Goal: Task Accomplishment & Management: Use online tool/utility

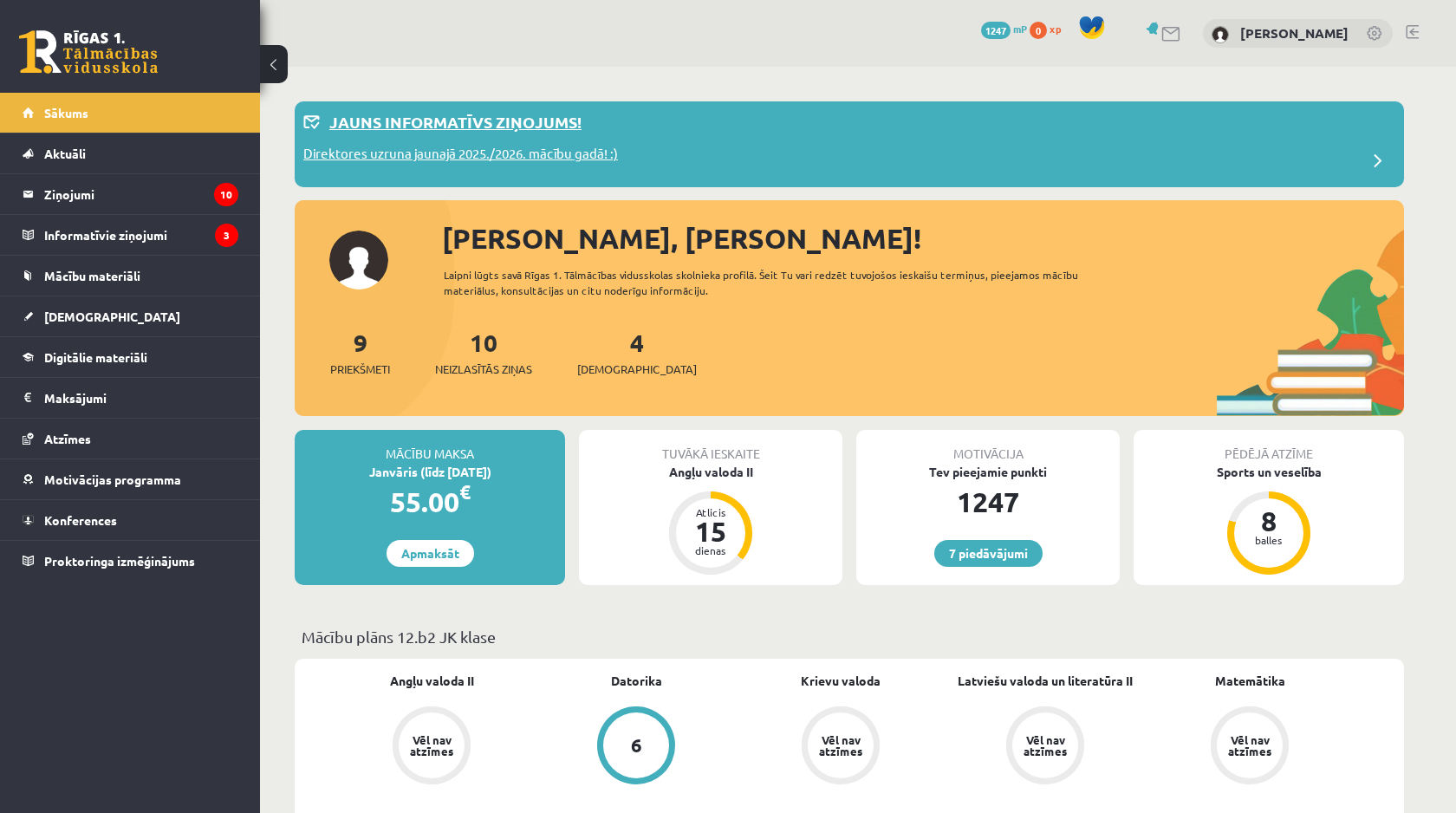
click at [345, 169] on div "Direktores uzruna jaunajā 2025./2026. mācību gadā! :)" at bounding box center [849, 161] width 1092 height 35
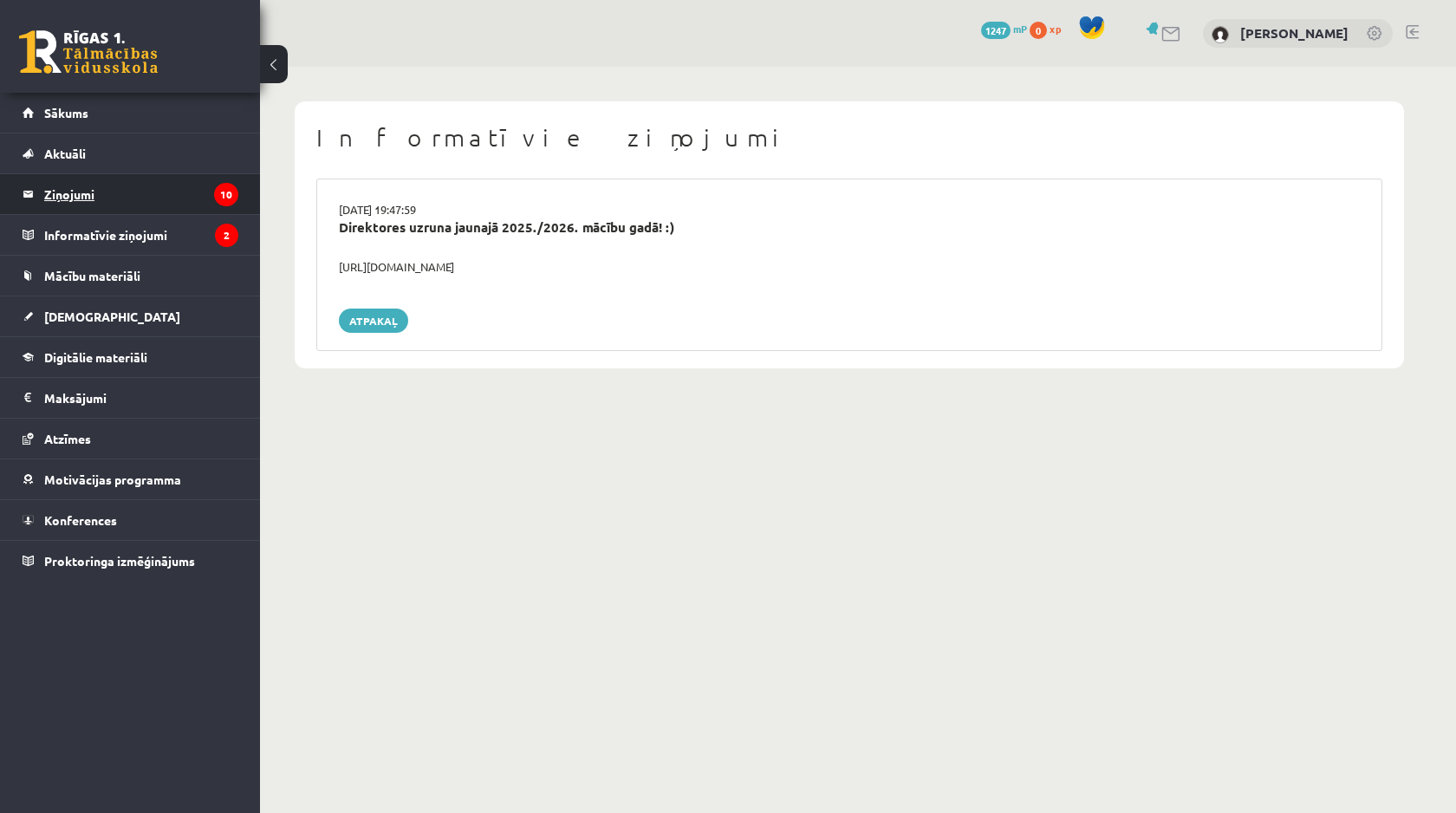
click at [197, 192] on legend "Ziņojumi 10" at bounding box center [141, 194] width 194 height 40
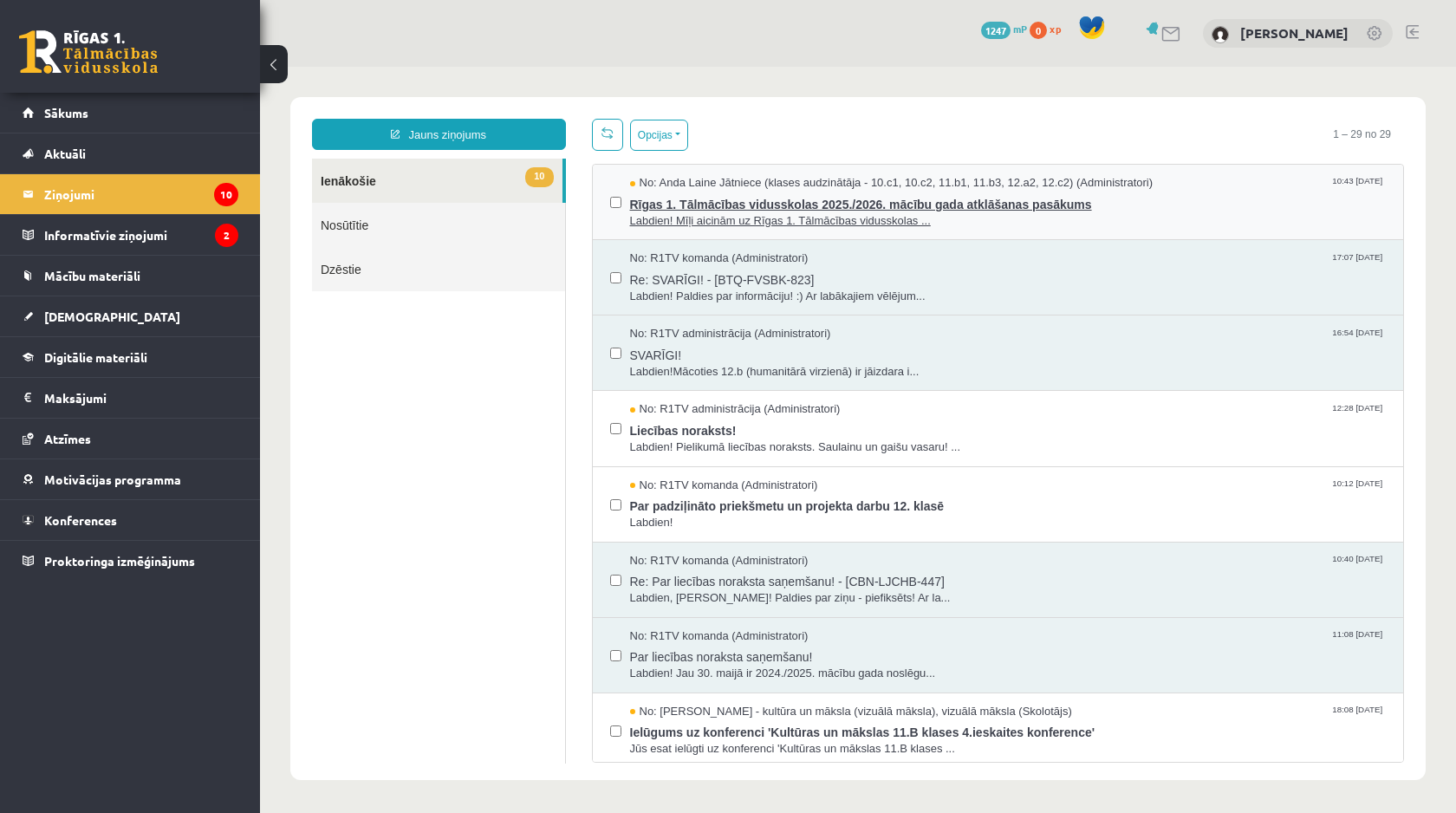
click at [1046, 219] on span "Labdien! Mīļi aicinām uz Rīgas 1. Tālmācības vidusskolas ..." at bounding box center [1008, 221] width 756 height 17
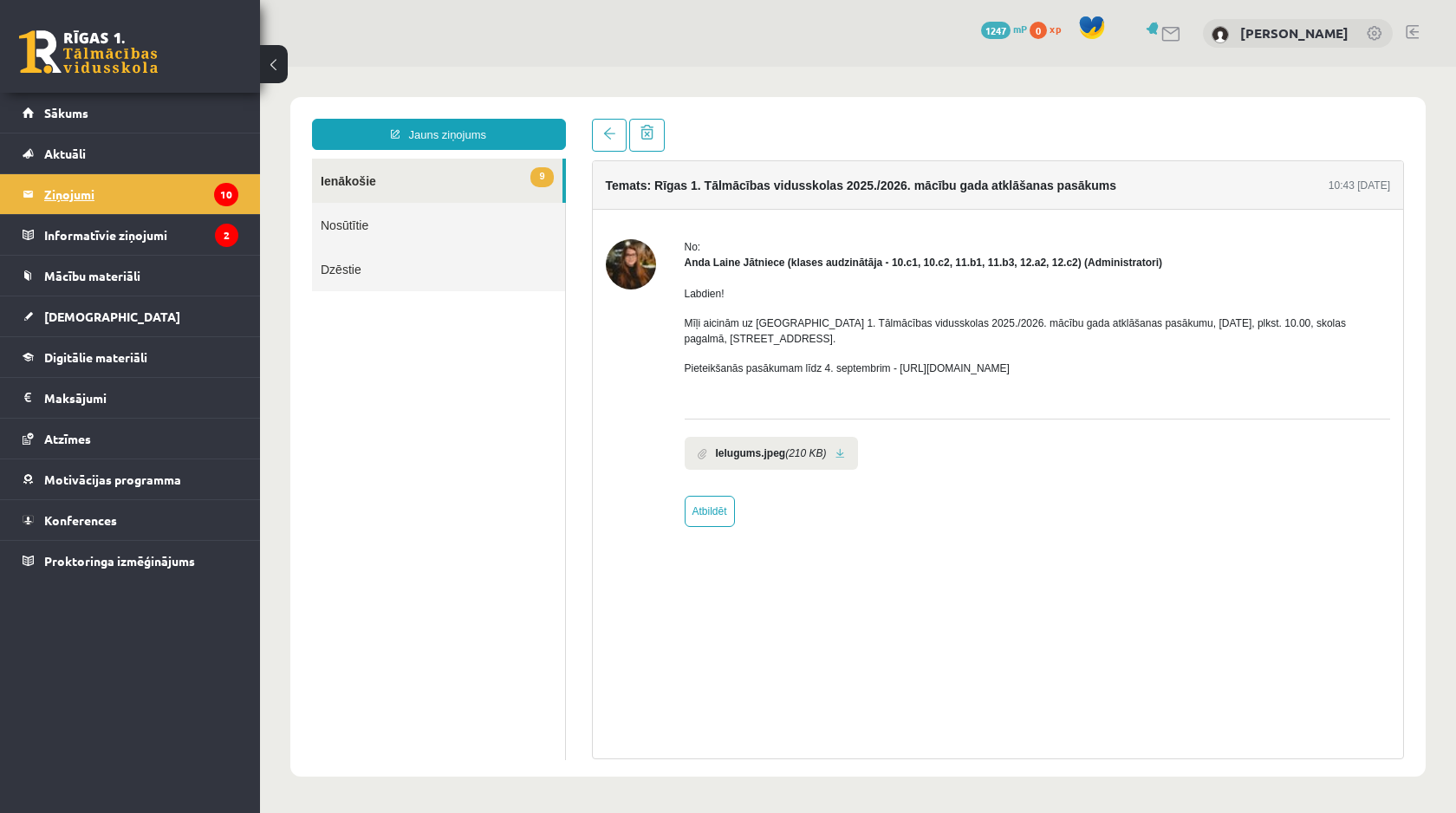
click at [179, 205] on legend "Ziņojumi 10" at bounding box center [141, 194] width 194 height 40
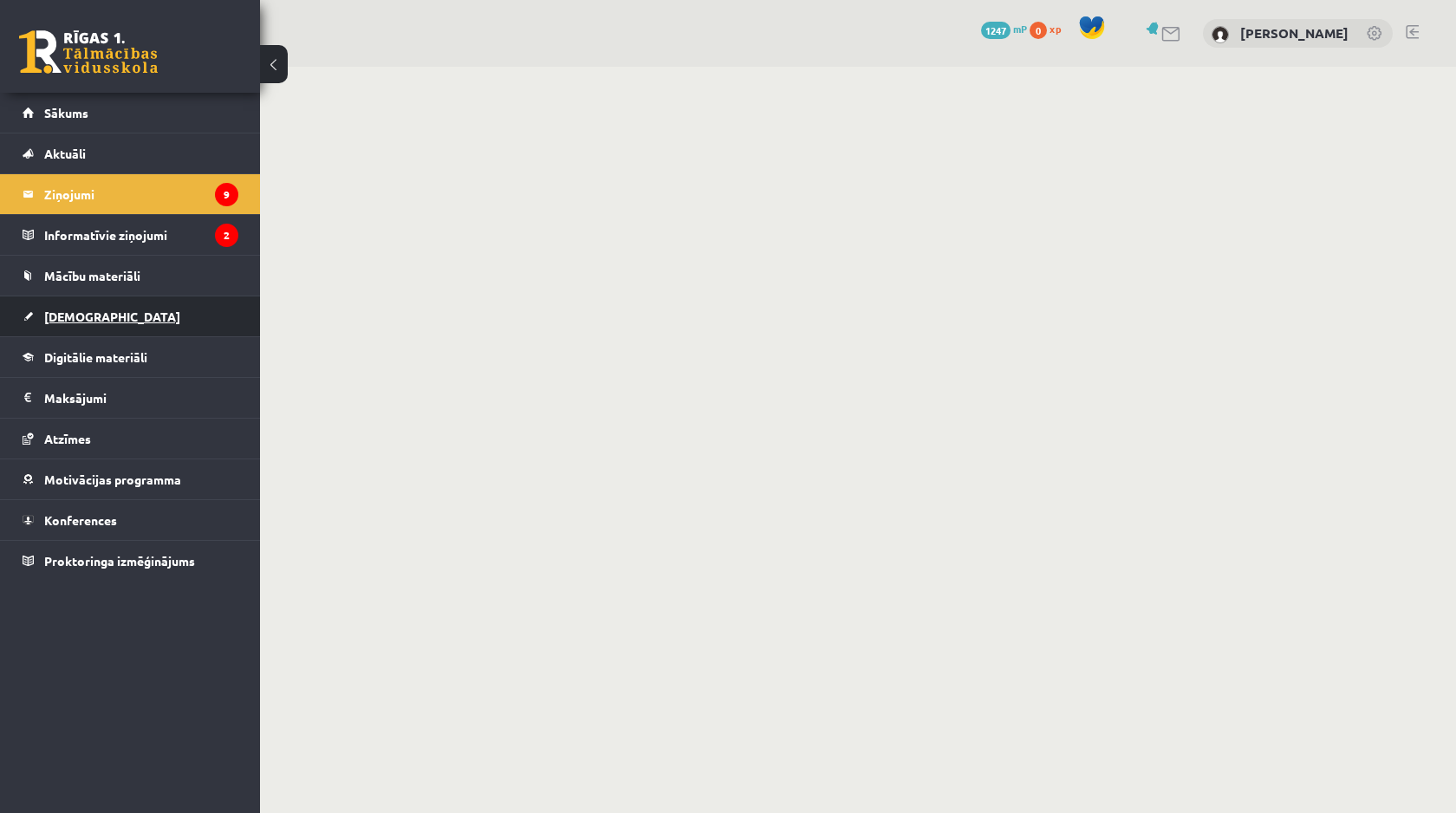
click at [219, 322] on link "[DEMOGRAPHIC_DATA]" at bounding box center [131, 317] width 216 height 40
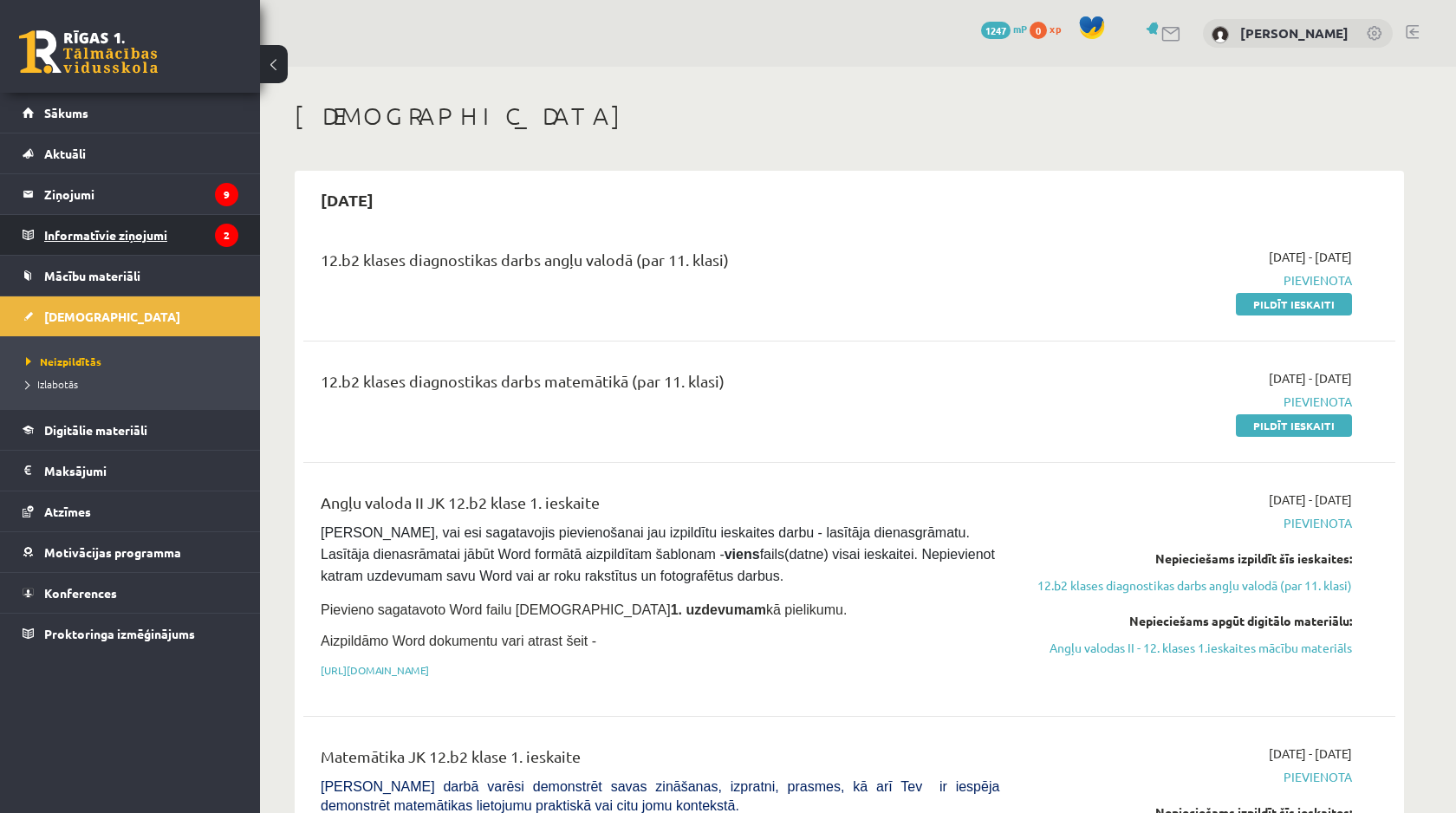
click at [191, 245] on legend "Informatīvie ziņojumi 2" at bounding box center [141, 235] width 194 height 40
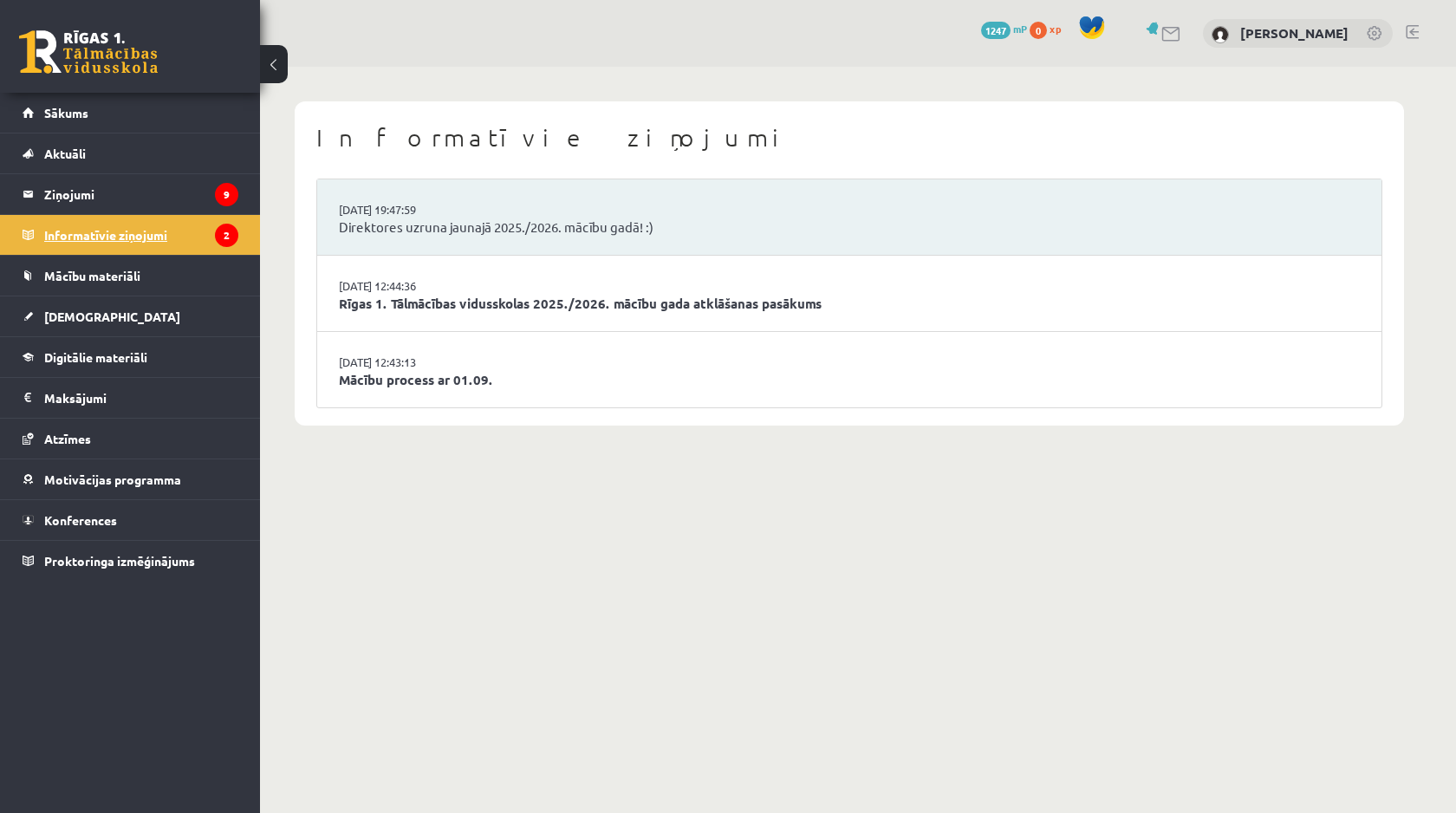
click at [191, 245] on legend "Informatīvie ziņojumi 2" at bounding box center [141, 235] width 194 height 40
click at [768, 231] on link "Direktores uzruna jaunajā 2025./2026. mācību gadā! :)" at bounding box center [849, 227] width 1021 height 20
click at [662, 380] on link "Mācību process ar 01.09." at bounding box center [849, 380] width 1021 height 20
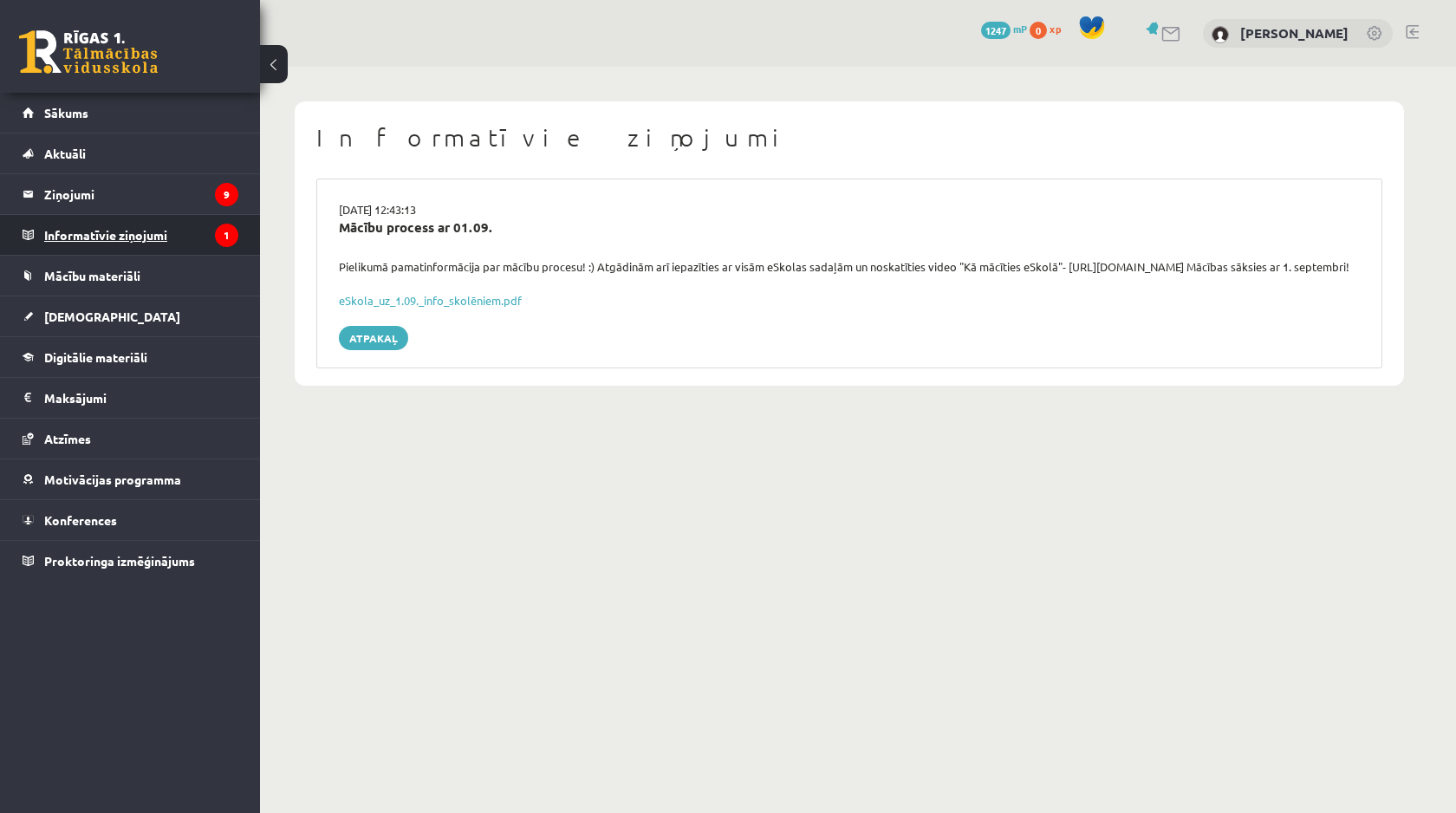
click at [161, 245] on legend "Informatīvie ziņojumi 1" at bounding box center [141, 235] width 194 height 40
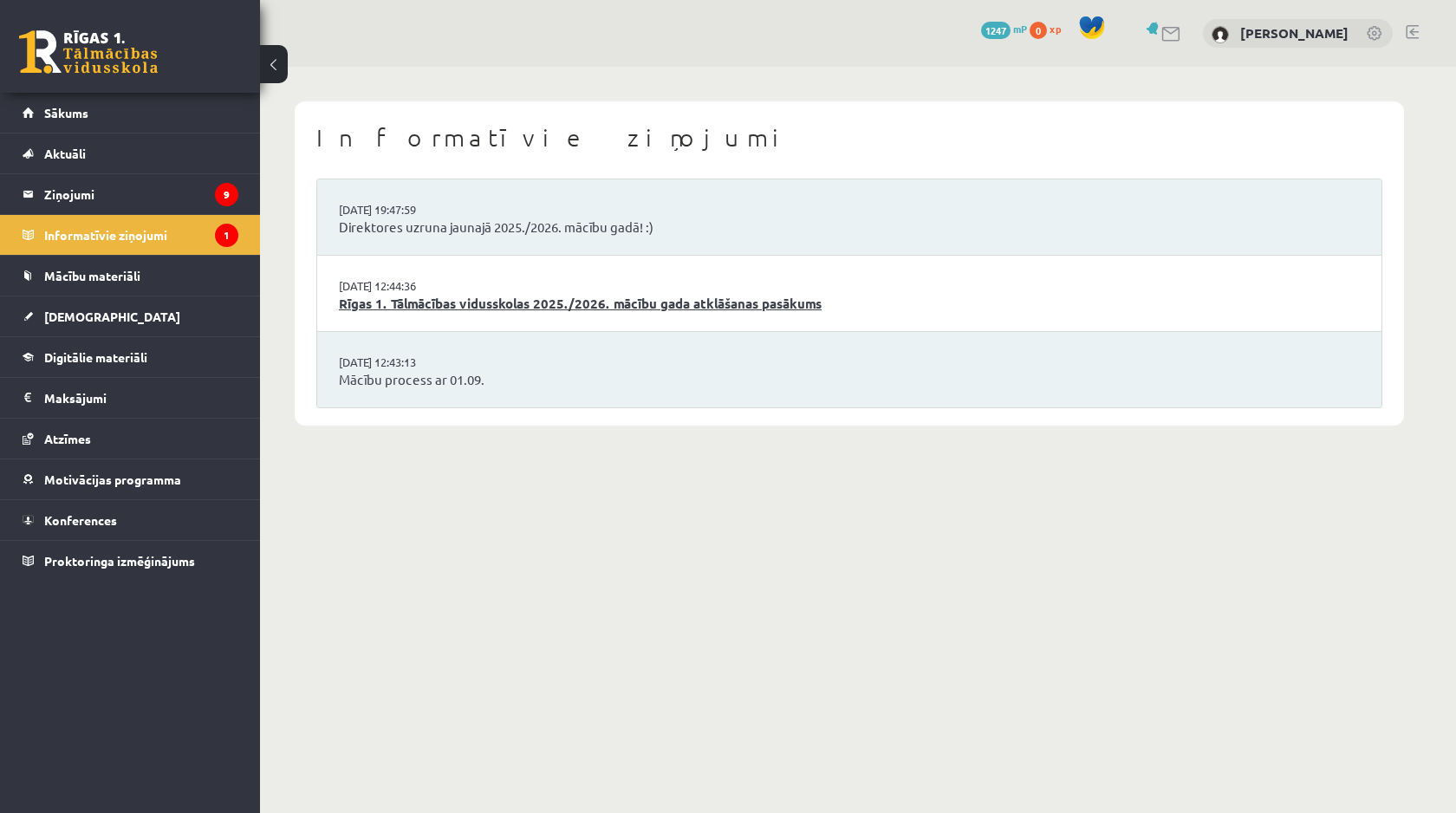
click at [574, 299] on link "Rīgas 1. Tālmācības vidusskolas 2025./2026. mācību gada atklāšanas pasākums" at bounding box center [849, 304] width 1021 height 20
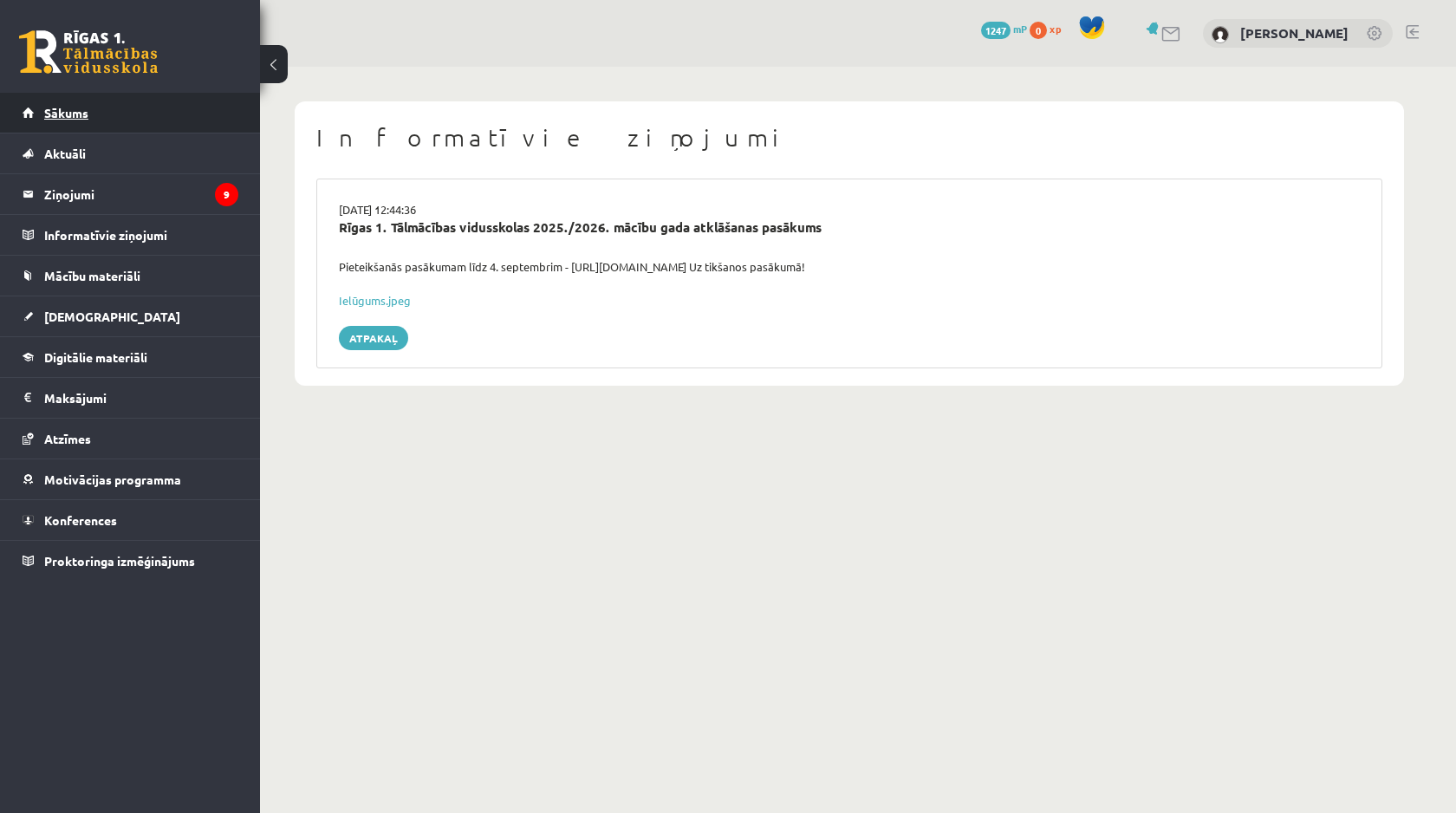
click at [144, 117] on link "Sākums" at bounding box center [131, 113] width 216 height 40
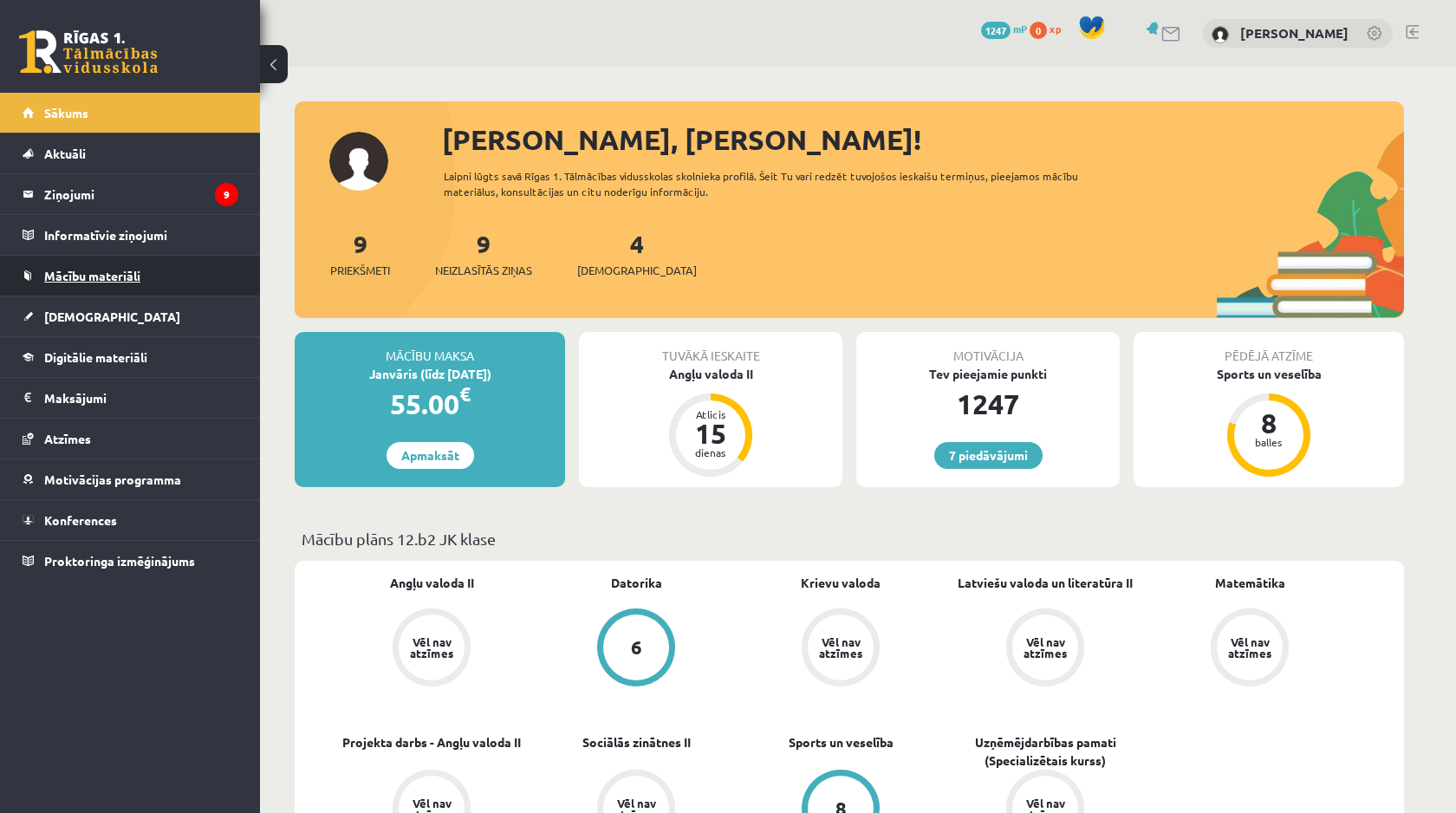
click at [96, 270] on span "Mācību materiāli" at bounding box center [92, 276] width 97 height 16
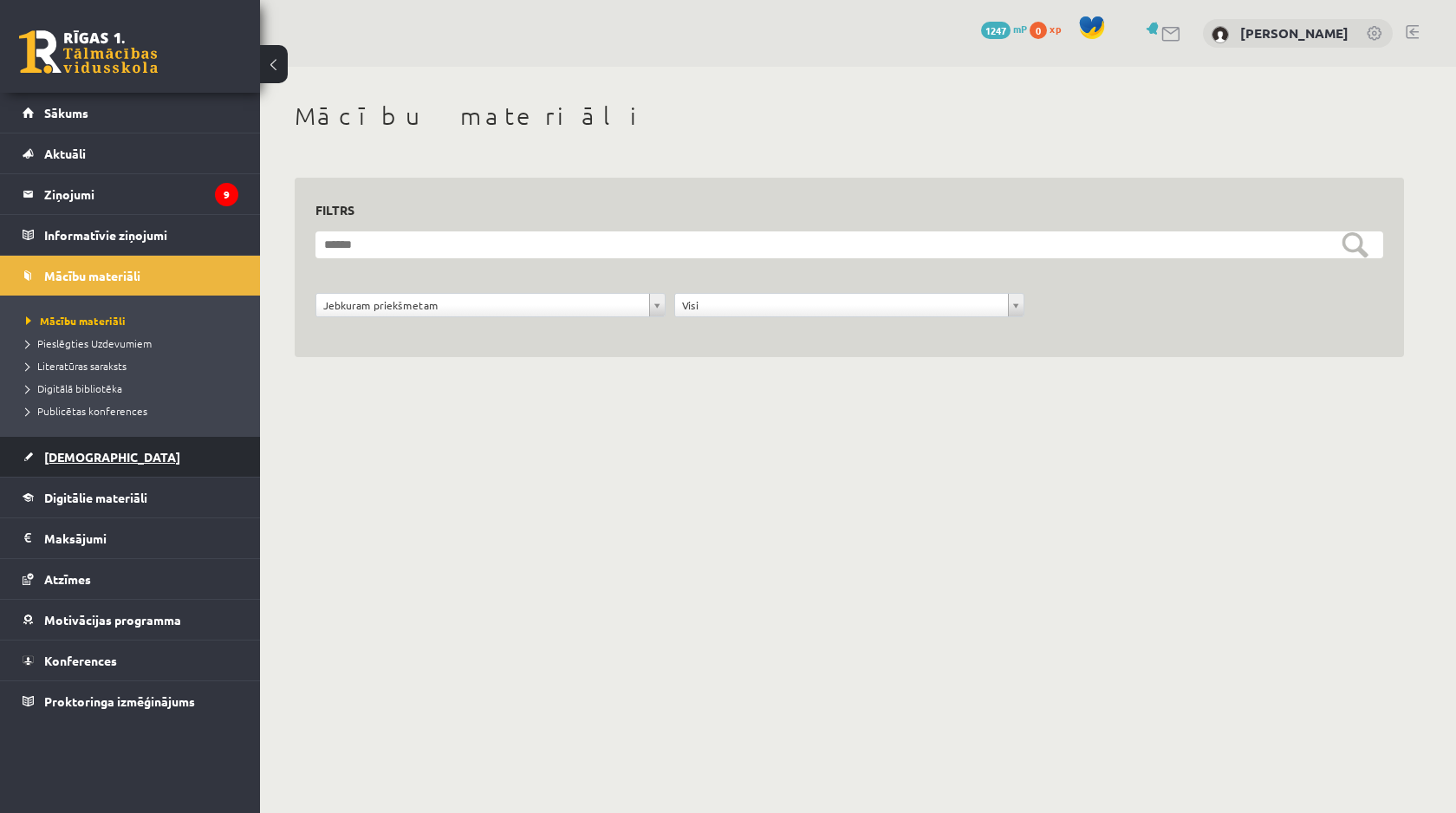
click at [144, 453] on link "[DEMOGRAPHIC_DATA]" at bounding box center [131, 457] width 216 height 40
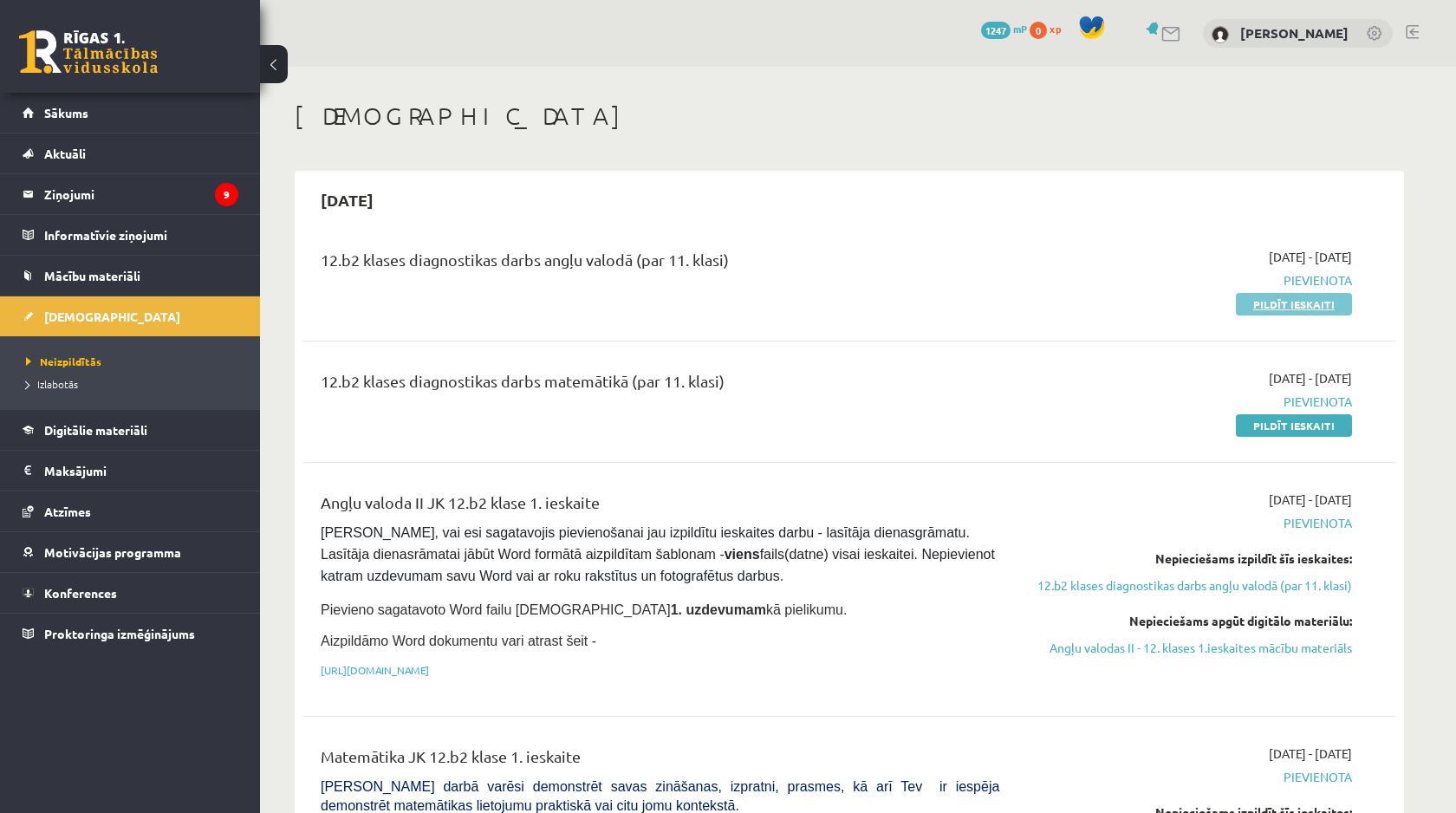
click at [1325, 299] on link "Pildīt ieskaiti" at bounding box center [1293, 305] width 116 height 23
click at [1298, 306] on link "Pildīt ieskaiti" at bounding box center [1293, 305] width 116 height 23
